Goal: Information Seeking & Learning: Learn about a topic

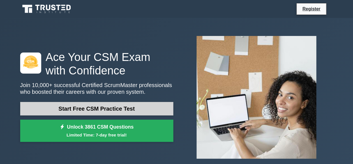
click at [135, 106] on link "Start Free CSM Practice Test" at bounding box center [96, 108] width 153 height 13
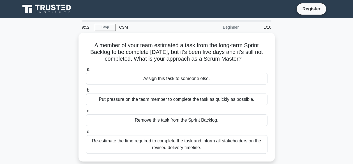
click at [296, 97] on div "A member of your team estimated a task from the long-term Sprint Backlog to be …" at bounding box center [177, 100] width 320 height 135
click at [266, 3] on div "Register" at bounding box center [206, 9] width 255 height 12
click at [230, 28] on div "Beginner" at bounding box center [217, 27] width 49 height 11
click at [267, 24] on div "1/10" at bounding box center [258, 27] width 33 height 11
click at [101, 26] on link "Stop" at bounding box center [105, 27] width 21 height 7
